Goal: Information Seeking & Learning: Learn about a topic

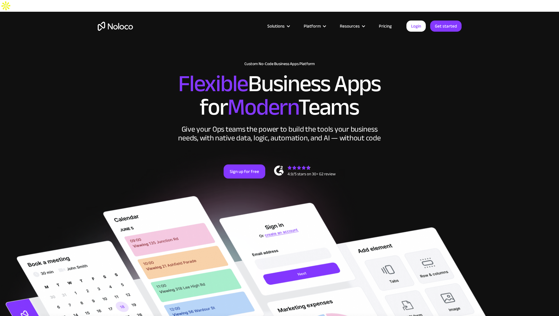
click at [382, 27] on link "Pricing" at bounding box center [385, 26] width 28 height 8
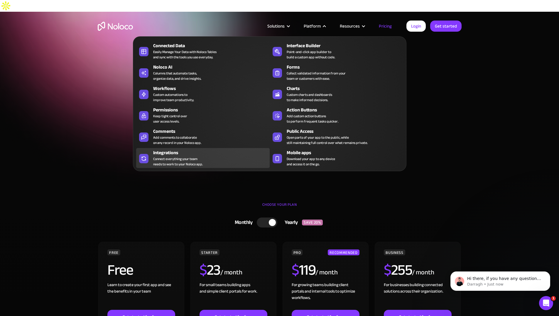
click at [192, 161] on div "Connect everything your team needs to work to your Noloco app." at bounding box center [178, 161] width 50 height 11
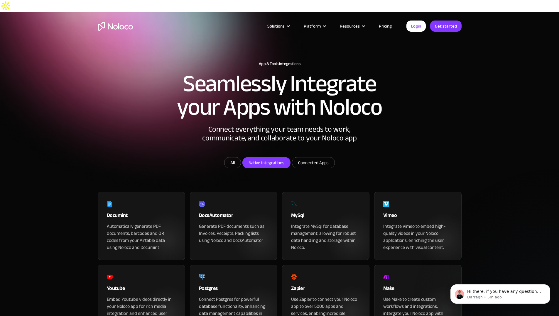
click at [286, 168] on input "Native Integrations" at bounding box center [267, 163] width 48 height 11
checkbox input "true"
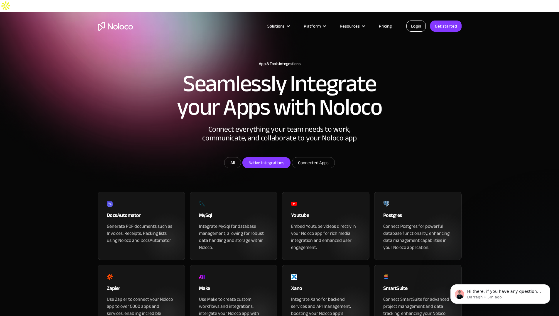
click at [415, 27] on link "Login" at bounding box center [415, 26] width 19 height 11
